Goal: Task Accomplishment & Management: Manage account settings

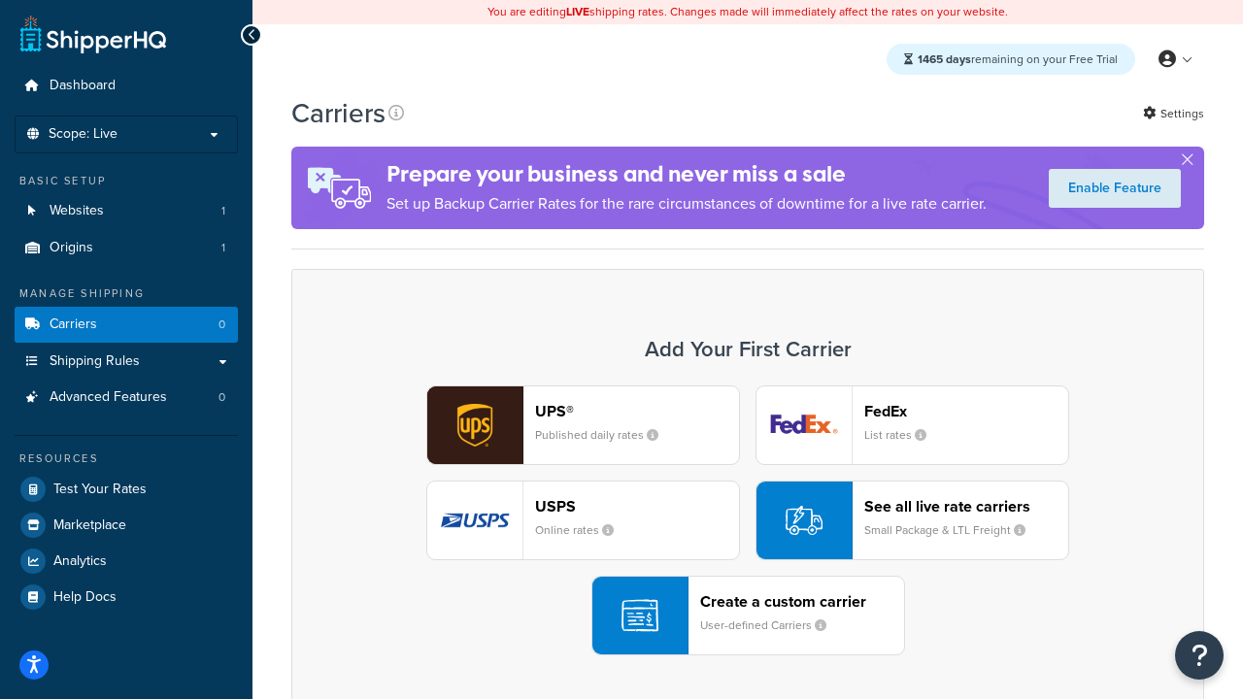
click at [747, 520] on div "UPS® Published daily rates FedEx List rates USPS Online rates See all live rate…" at bounding box center [748, 520] width 872 height 270
click at [966, 411] on header "FedEx" at bounding box center [966, 411] width 204 height 18
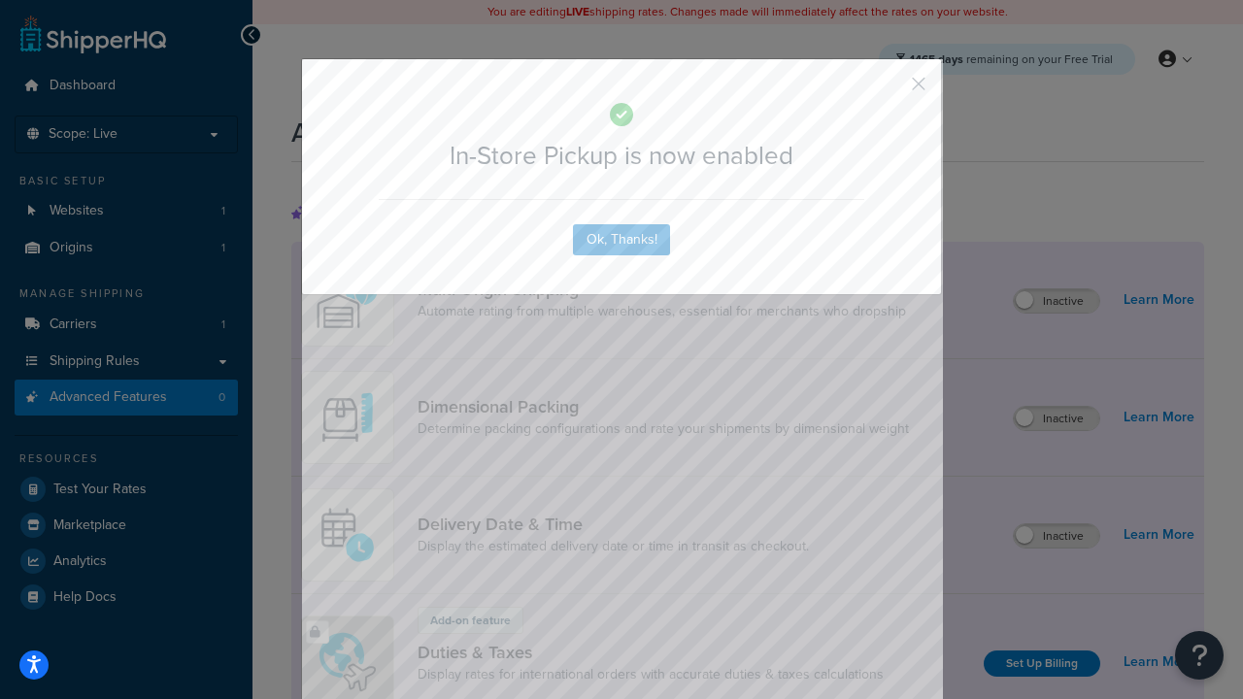
scroll to position [629, 0]
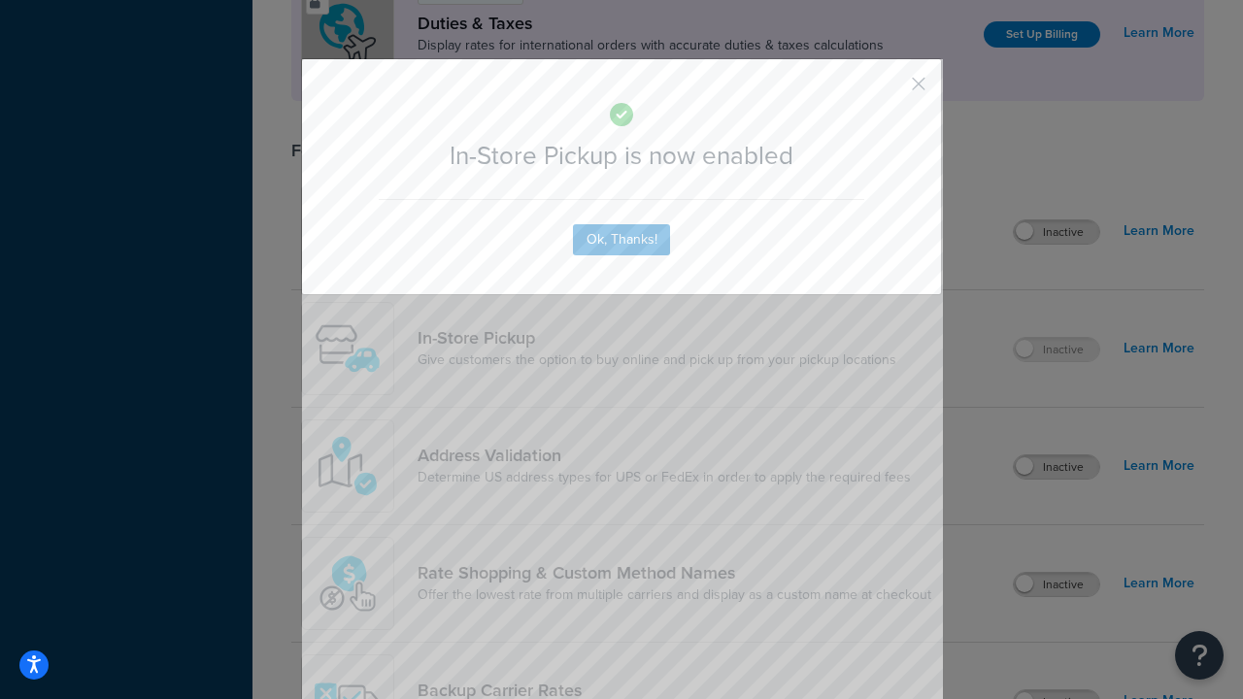
click at [889, 90] on button "button" at bounding box center [889, 90] width 5 height 5
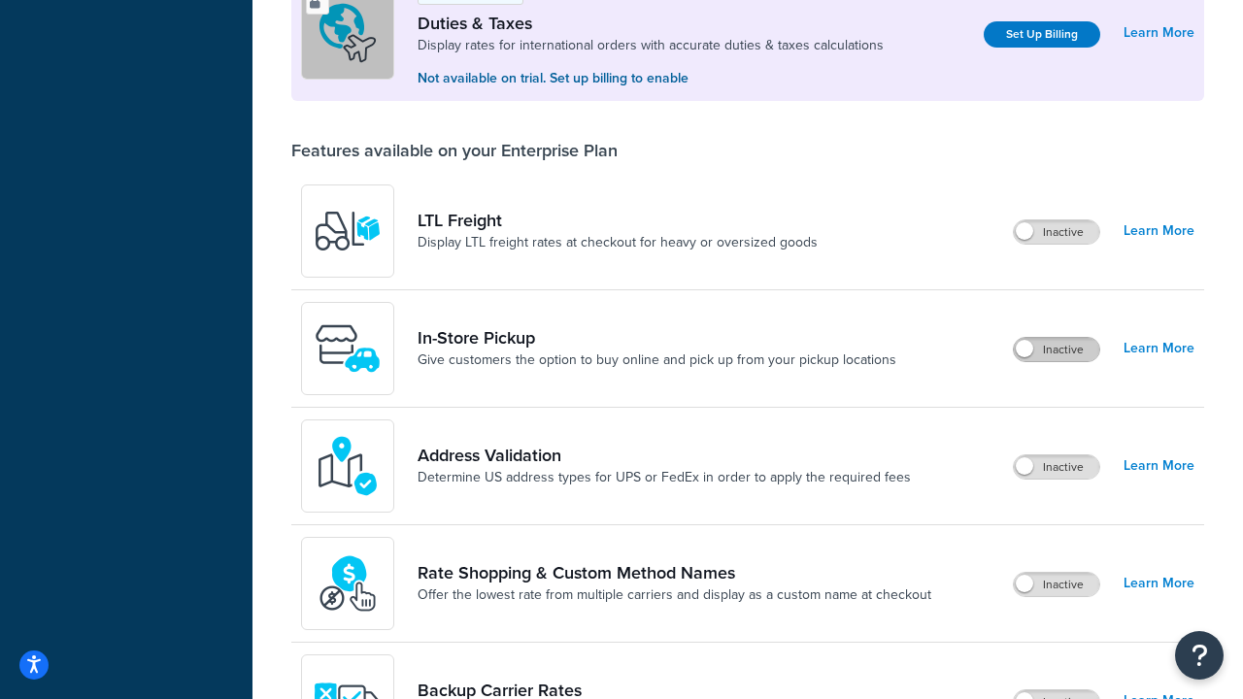
scroll to position [592, 0]
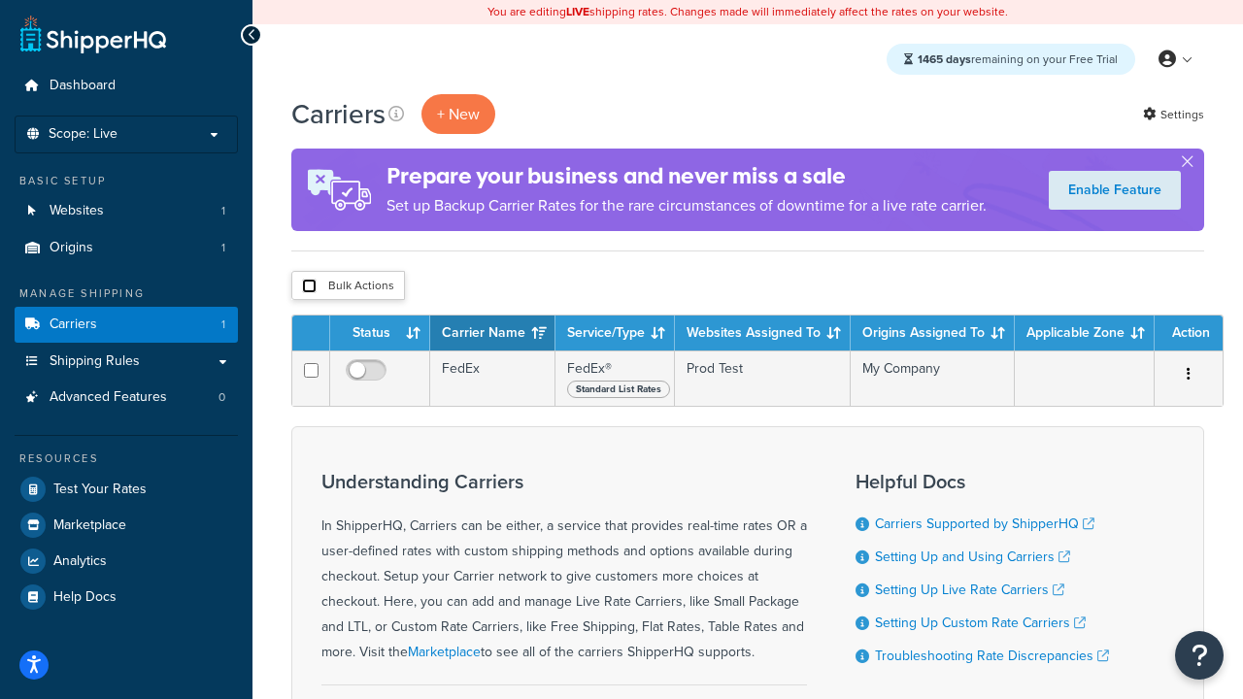
click at [309, 285] on input "checkbox" at bounding box center [309, 286] width 15 height 15
checkbox input "true"
click at [0, 0] on button "Delete" at bounding box center [0, 0] width 0 height 0
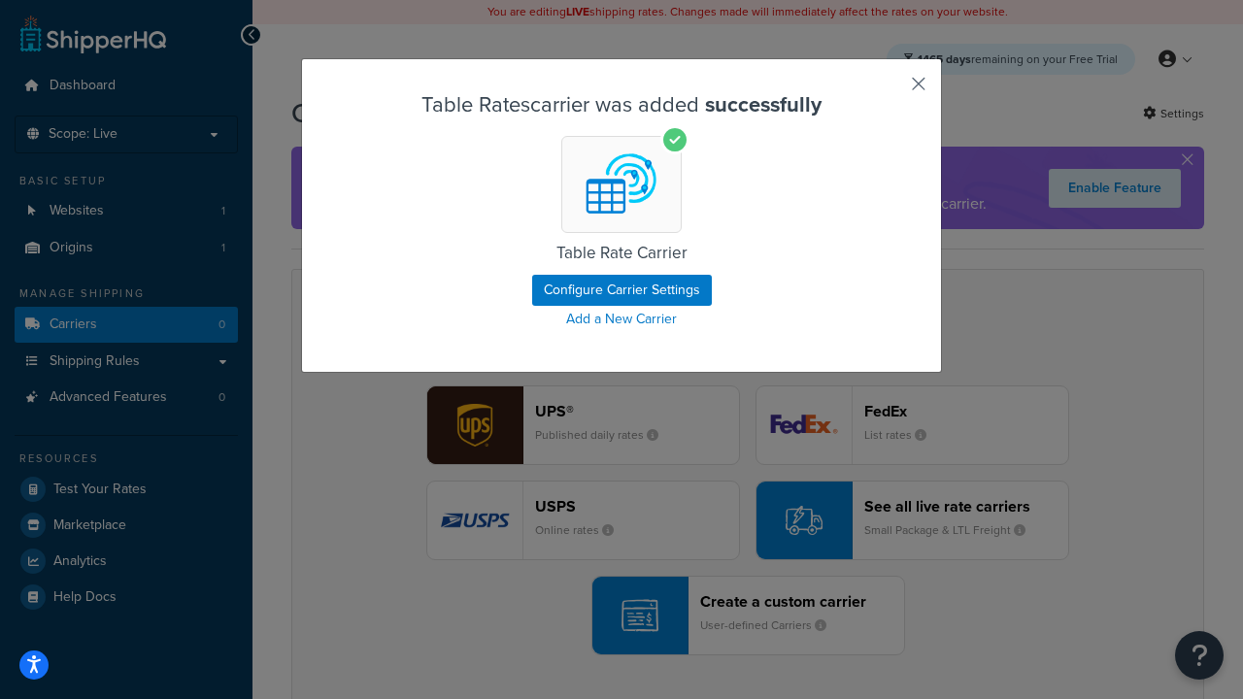
click at [889, 90] on button "button" at bounding box center [889, 90] width 5 height 5
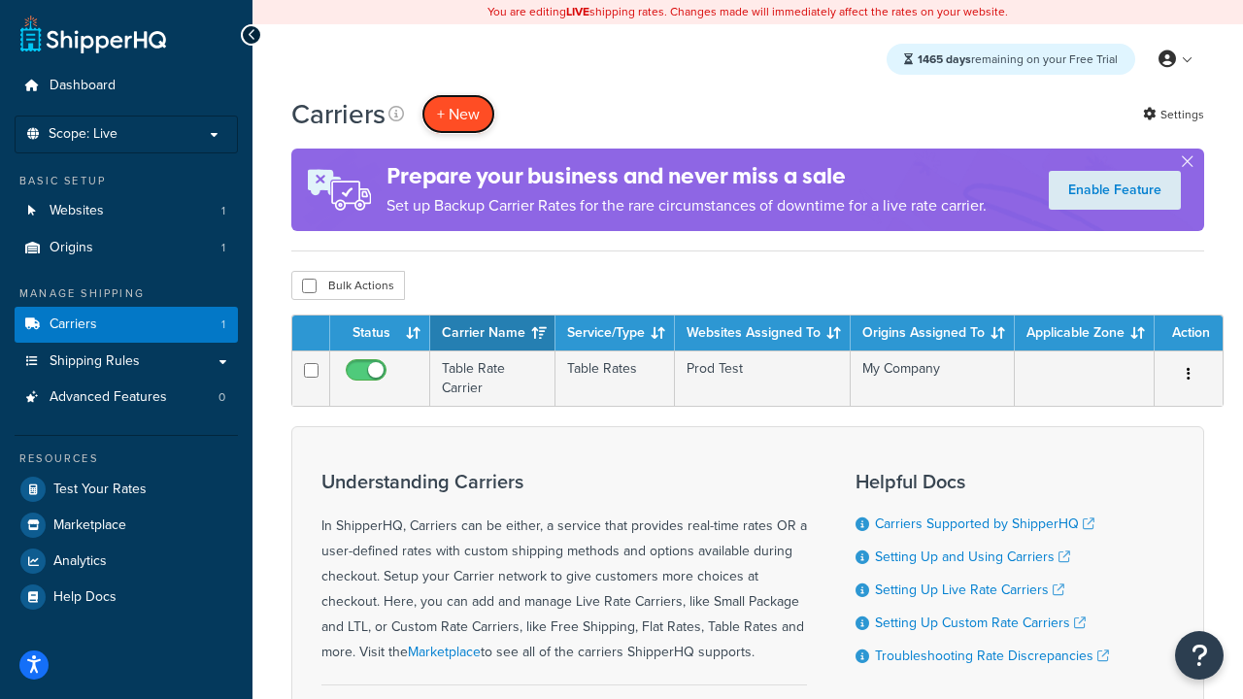
click at [458, 114] on button "+ New" at bounding box center [458, 114] width 74 height 40
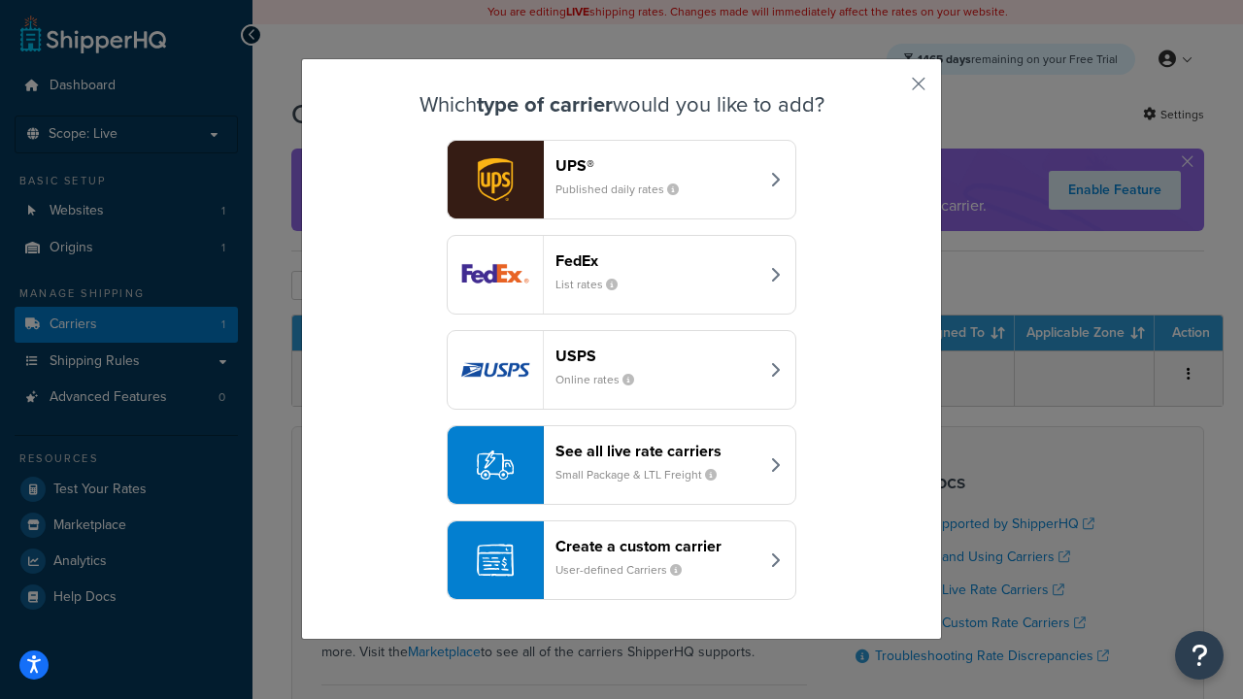
click at [656, 260] on header "FedEx" at bounding box center [656, 260] width 203 height 18
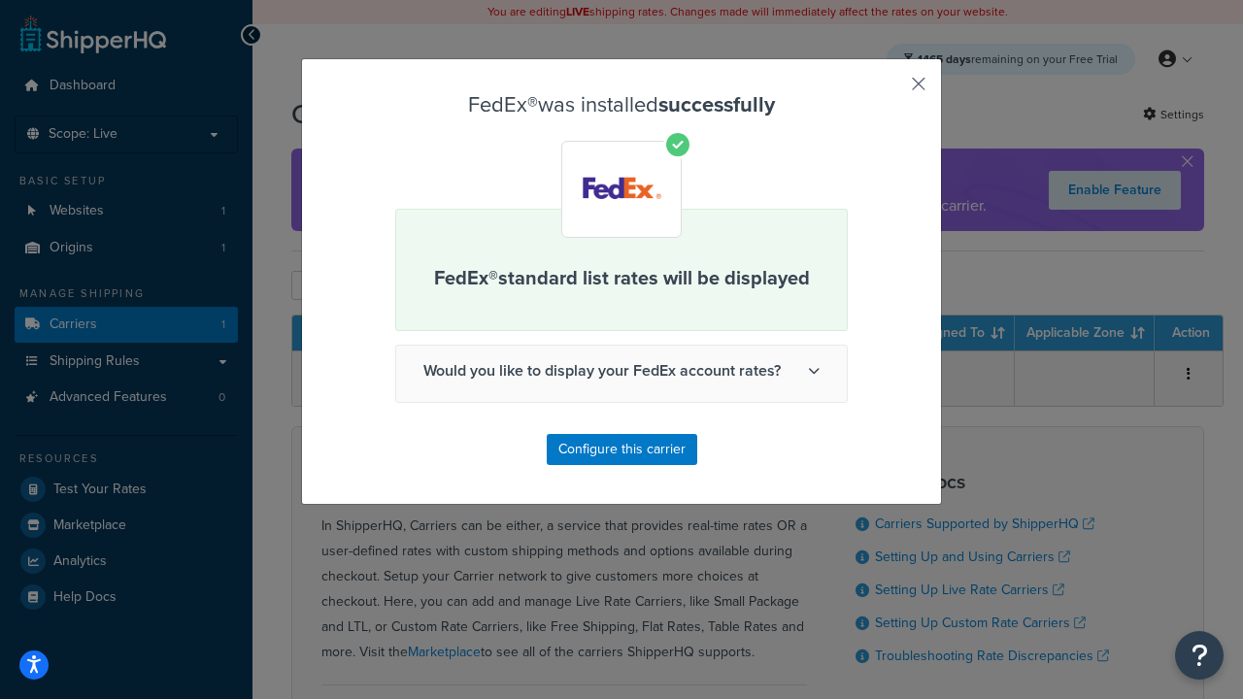
click at [889, 90] on button "button" at bounding box center [889, 90] width 5 height 5
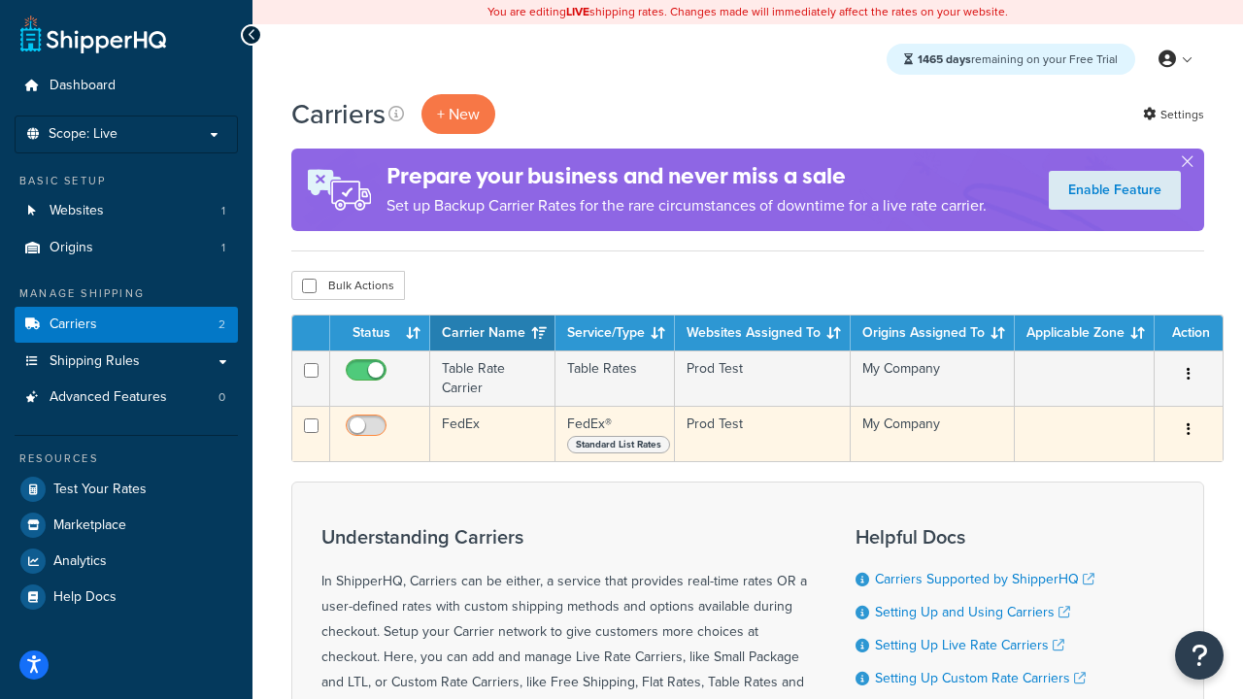
click at [368, 429] on input "checkbox" at bounding box center [368, 430] width 53 height 24
checkbox input "true"
